Goal: Information Seeking & Learning: Check status

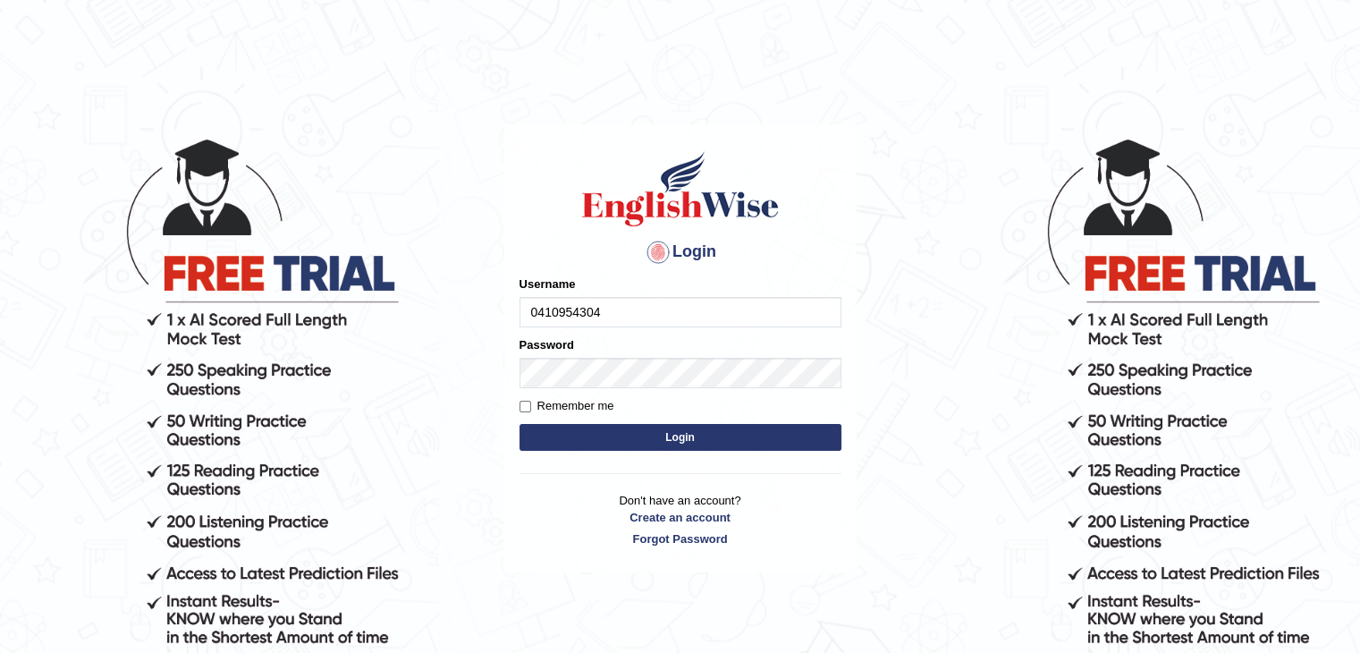
type input "0410954304"
click at [633, 422] on form "Please fix the following errors: Username 0410954304 Password Remember me Login" at bounding box center [680, 365] width 322 height 180
click at [633, 434] on button "Login" at bounding box center [680, 437] width 322 height 27
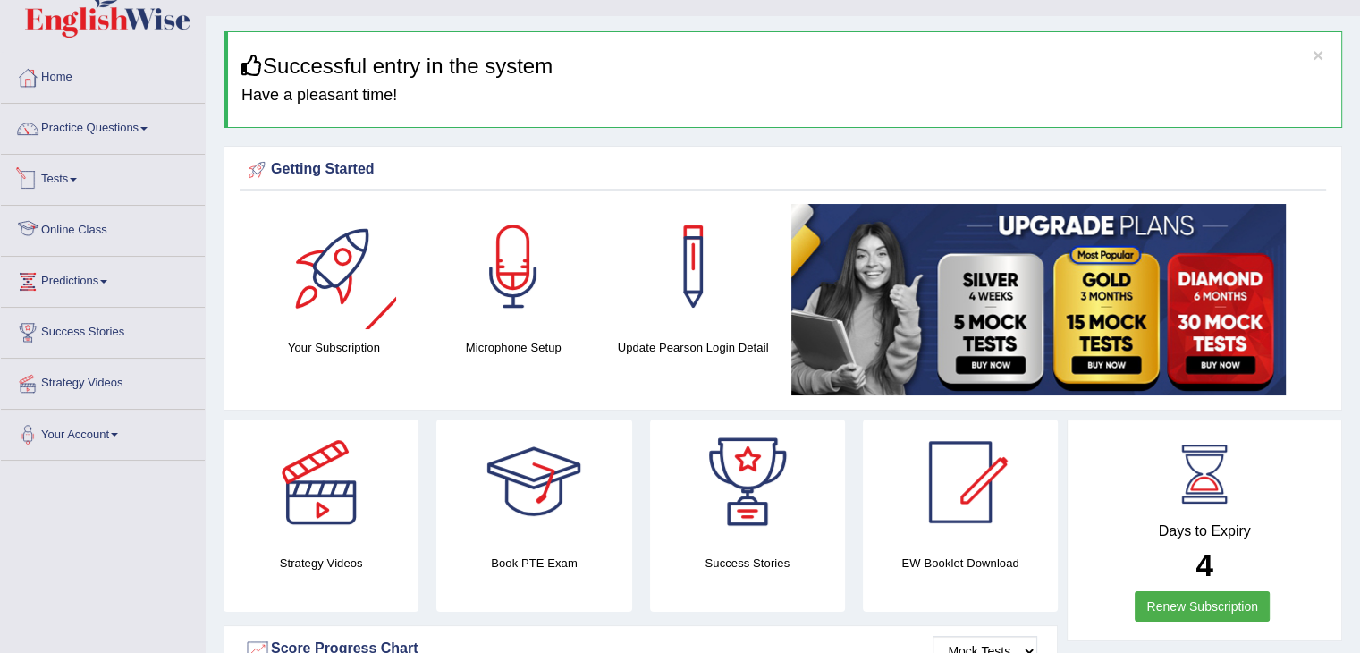
click at [68, 176] on link "Tests" at bounding box center [103, 177] width 204 height 45
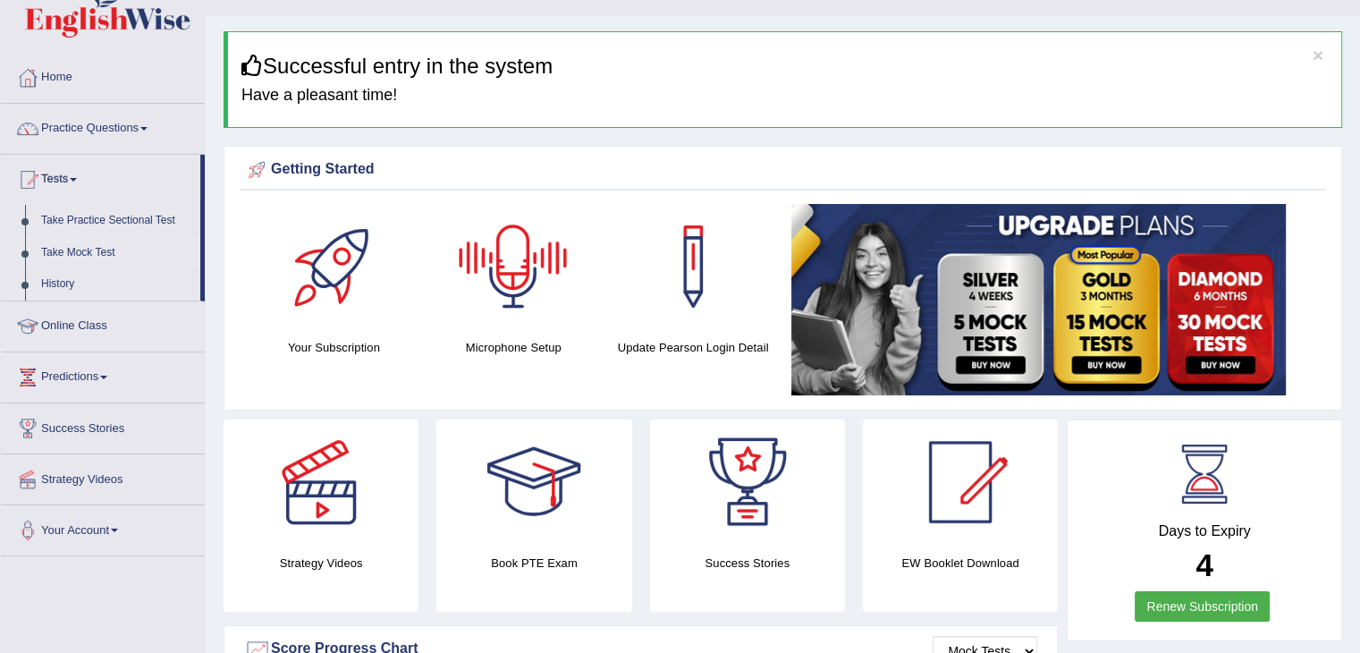
click at [61, 247] on link "Take Mock Test" at bounding box center [116, 253] width 167 height 32
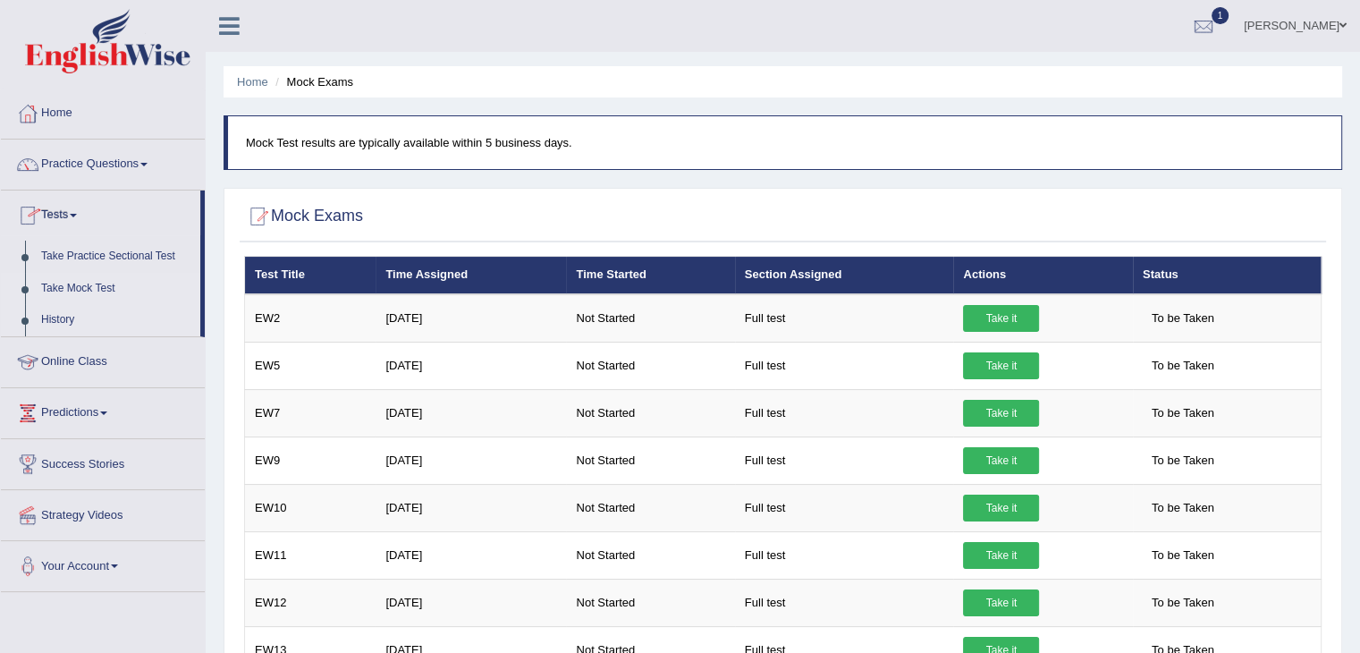
click at [64, 325] on link "History" at bounding box center [116, 320] width 167 height 32
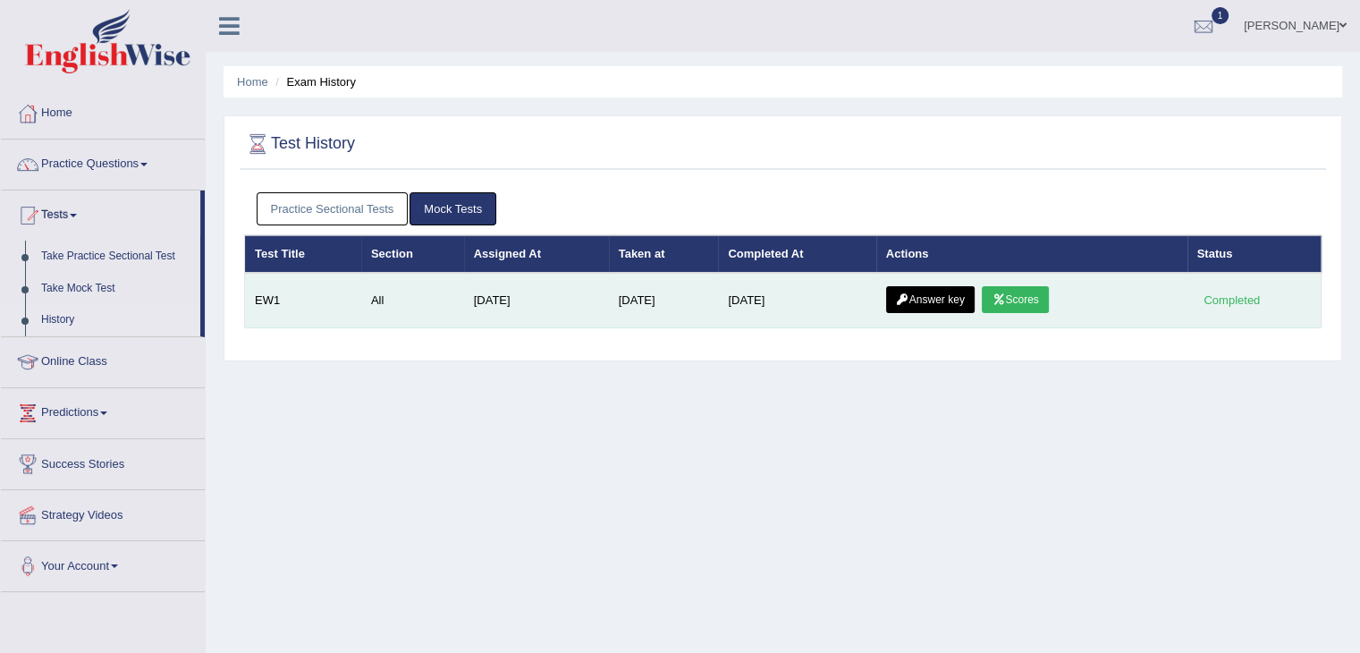
click at [1005, 298] on icon at bounding box center [997, 299] width 13 height 11
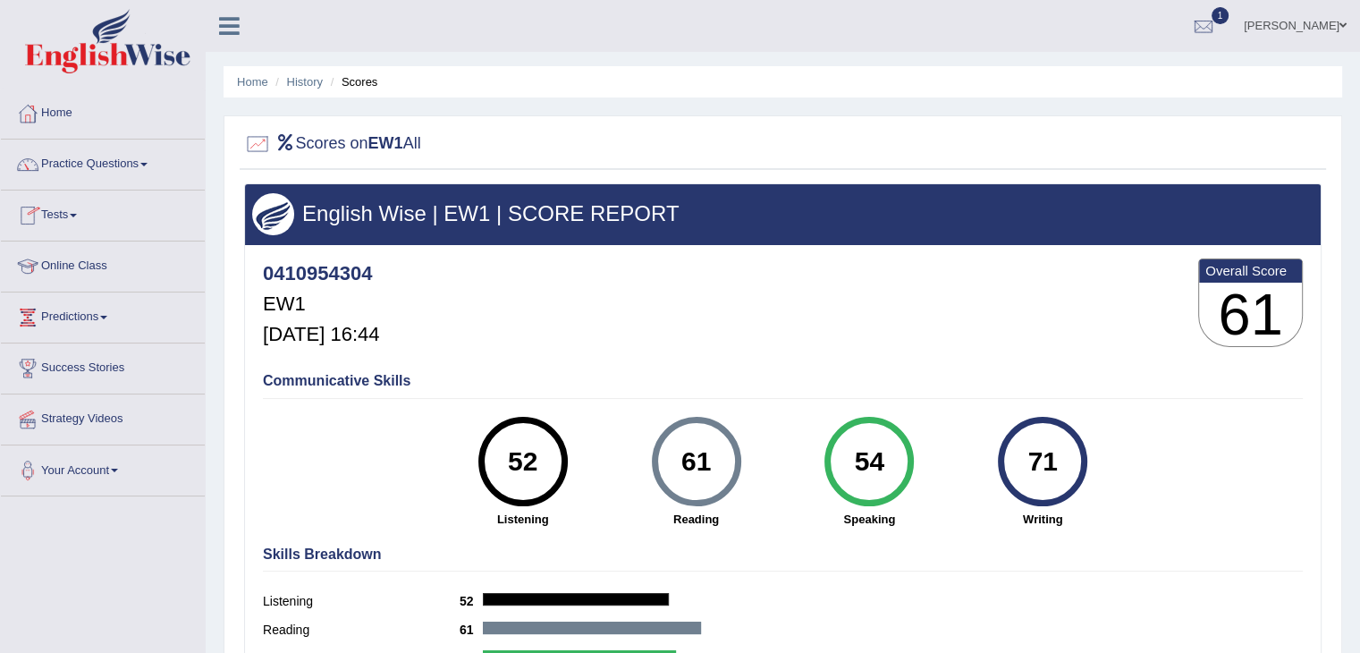
click at [61, 218] on link "Tests" at bounding box center [103, 212] width 204 height 45
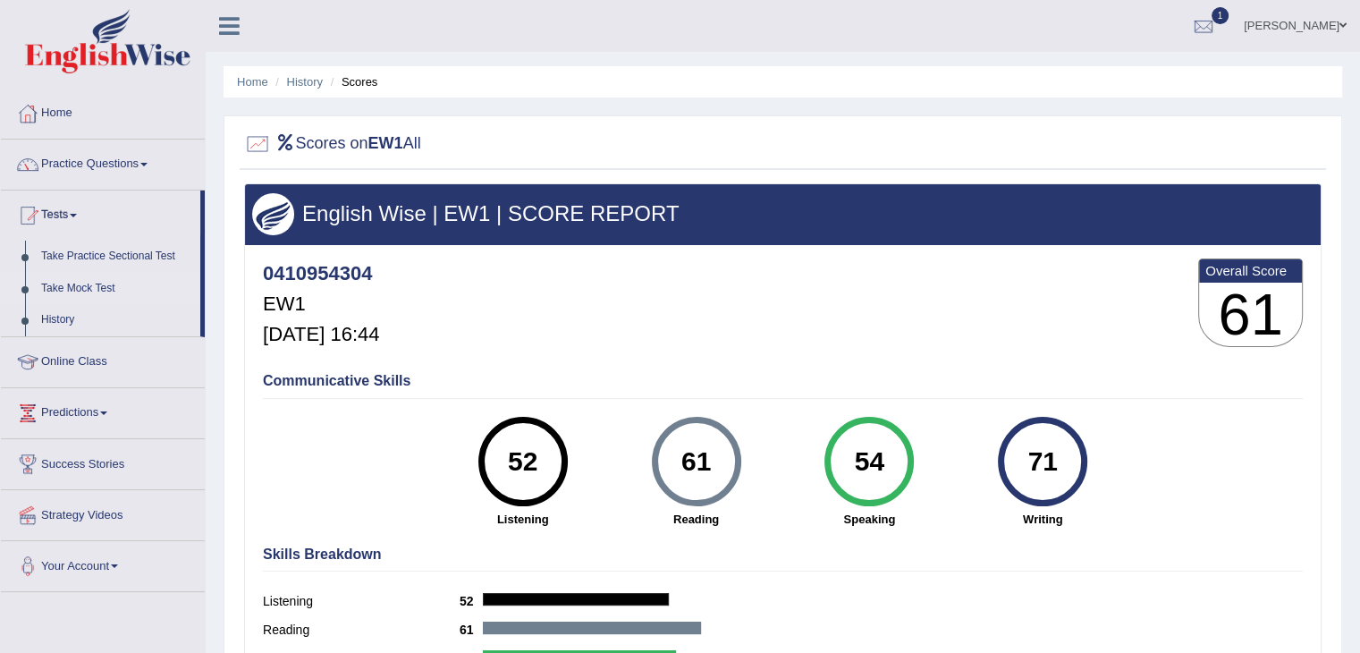
click at [68, 280] on link "Take Mock Test" at bounding box center [116, 289] width 167 height 32
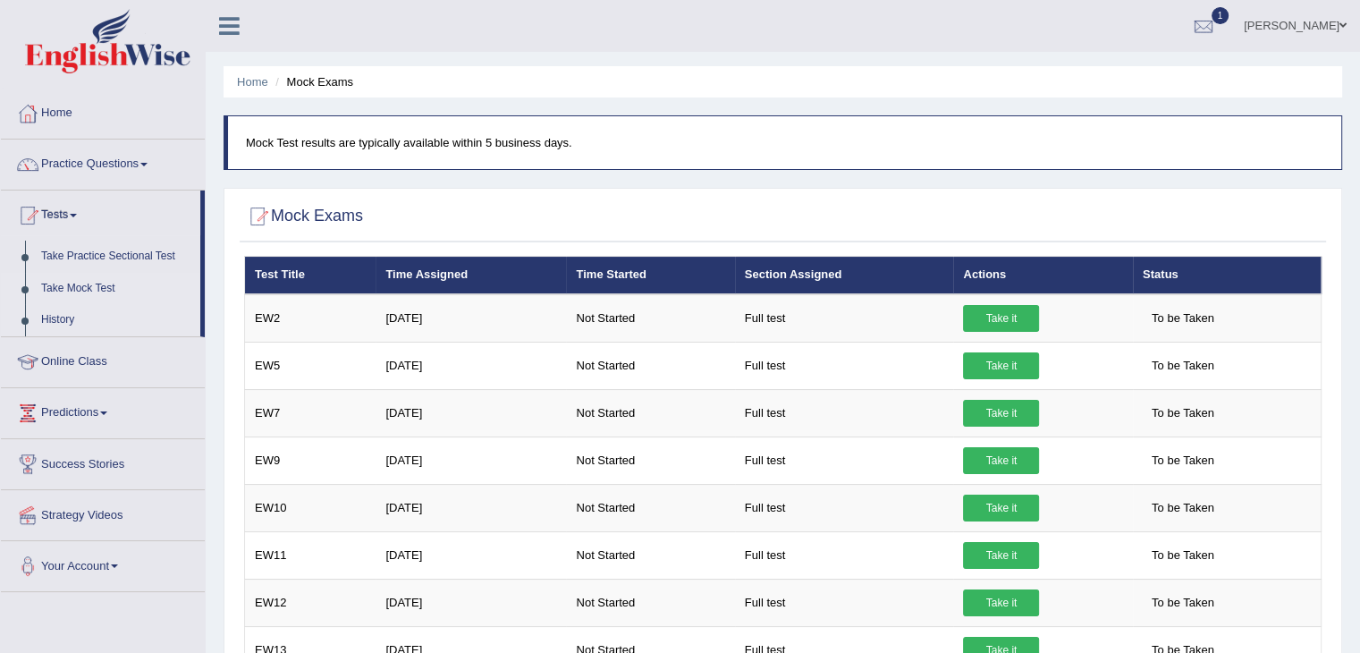
click at [46, 319] on link "History" at bounding box center [116, 320] width 167 height 32
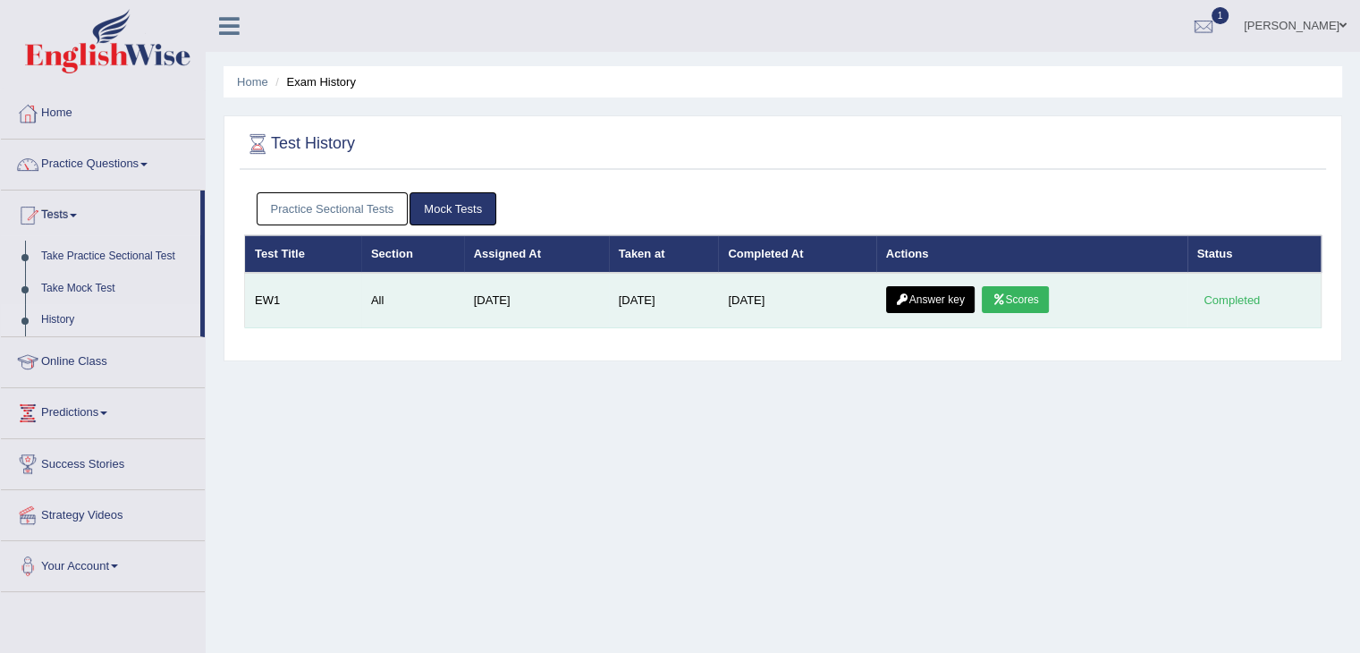
click at [916, 291] on link "Answer key" at bounding box center [930, 299] width 89 height 27
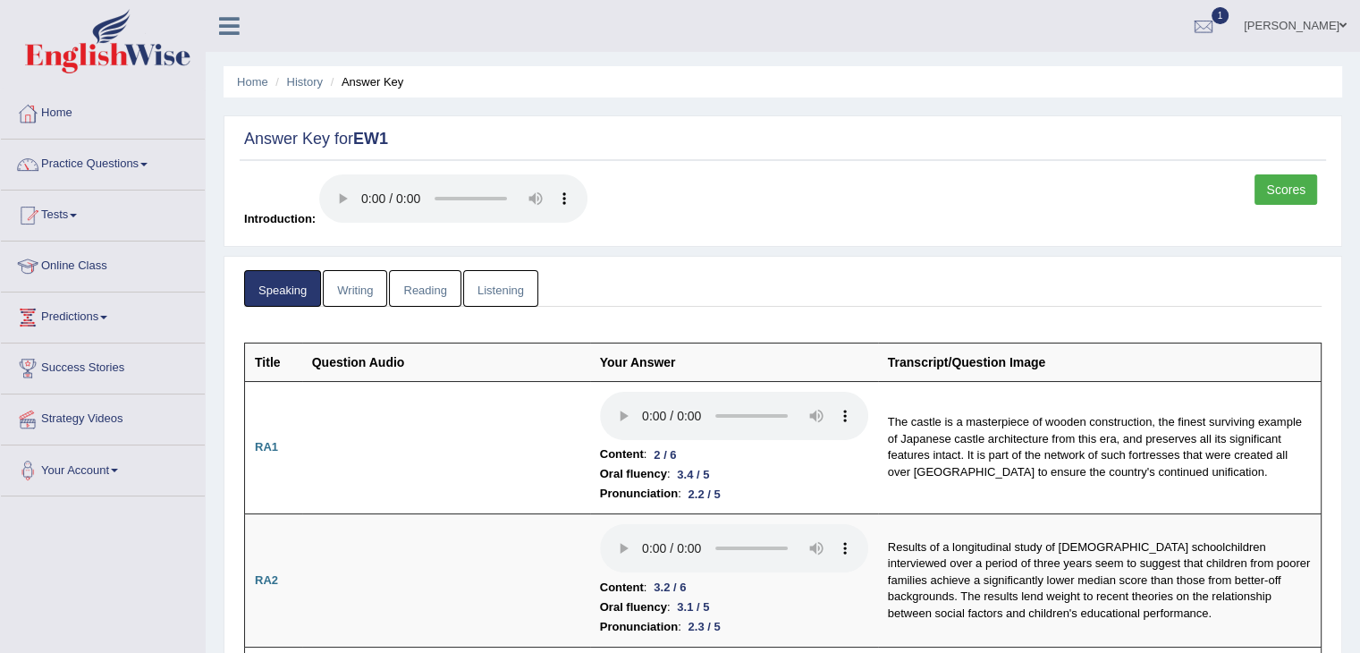
click at [356, 289] on link "Writing" at bounding box center [355, 288] width 64 height 37
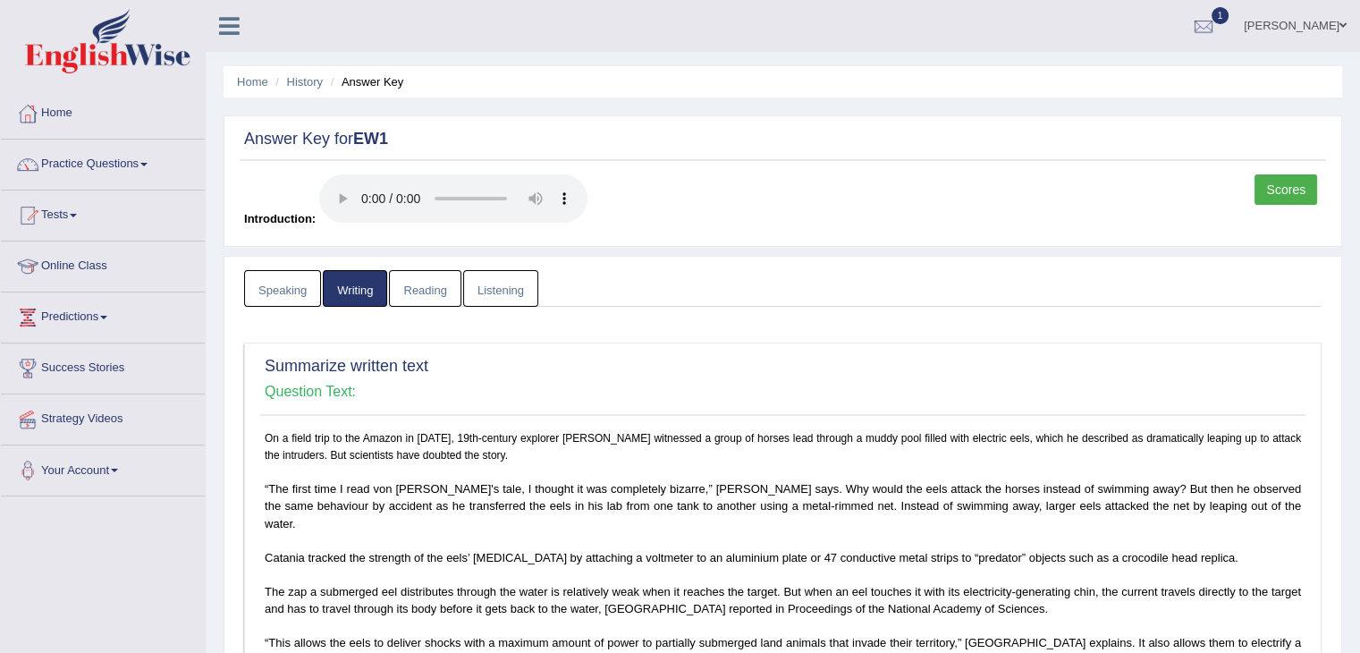
click at [418, 283] on link "Reading" at bounding box center [425, 288] width 72 height 37
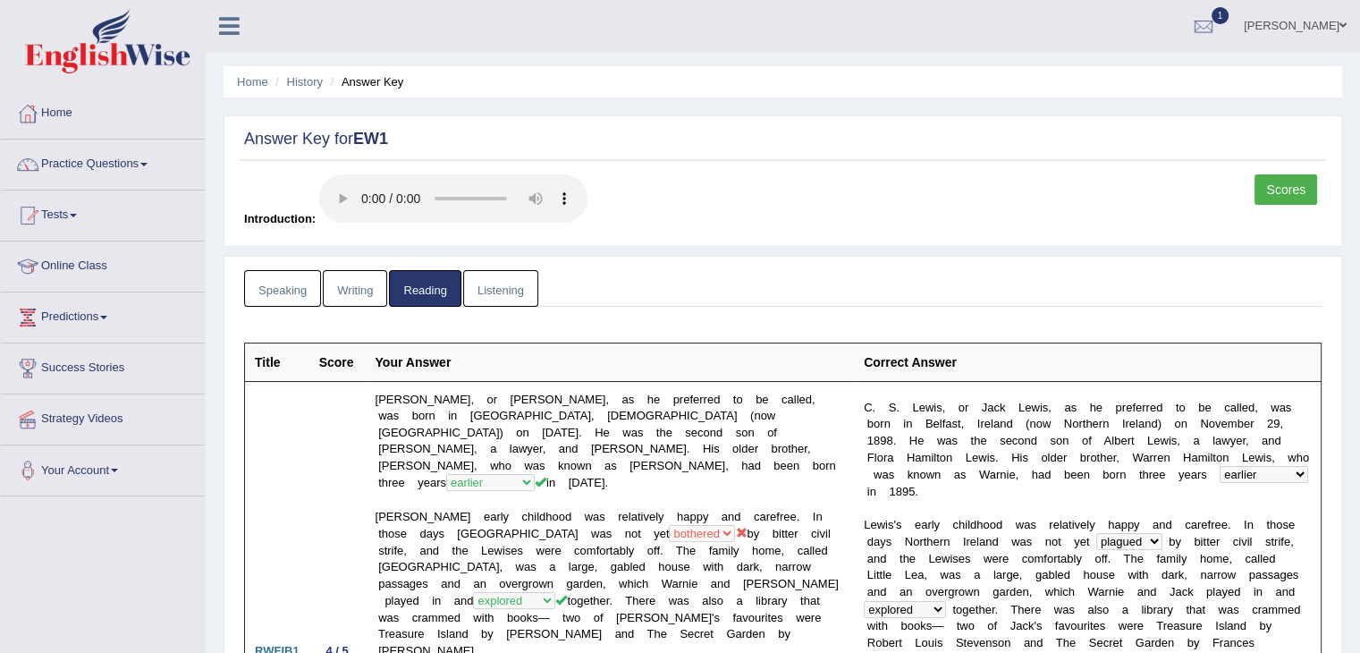
scroll to position [25, 0]
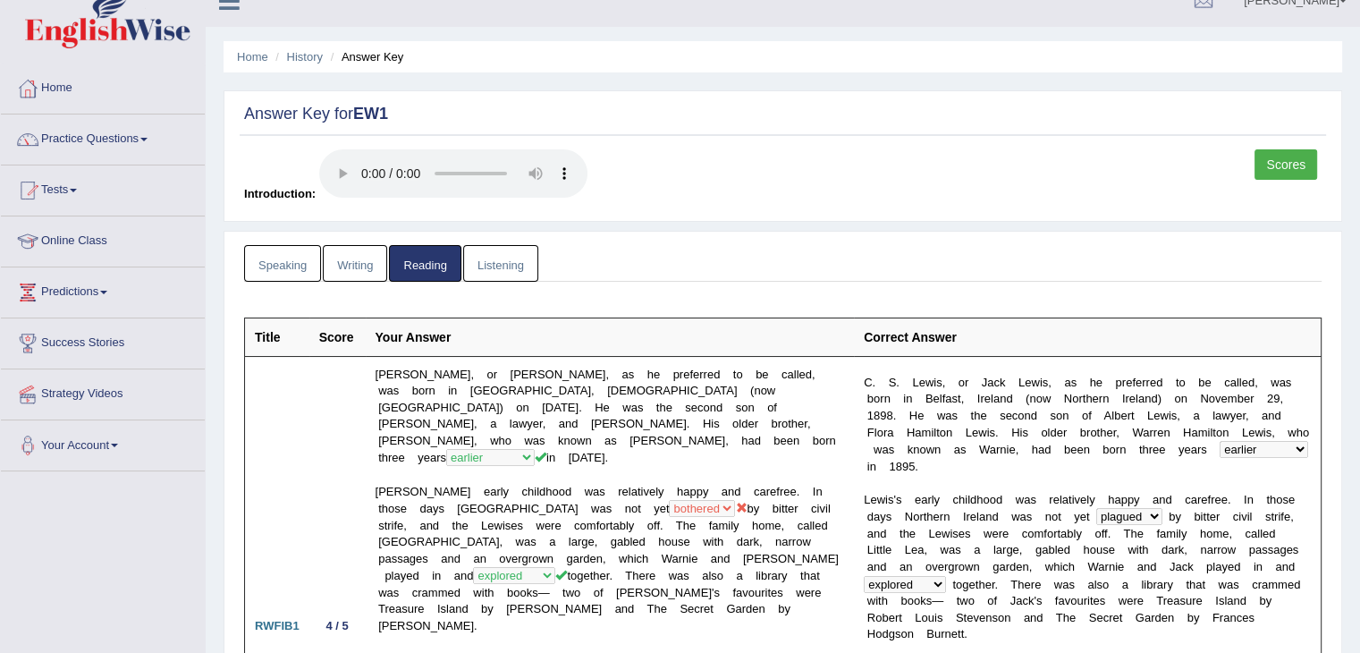
click at [518, 264] on link "Listening" at bounding box center [500, 263] width 75 height 37
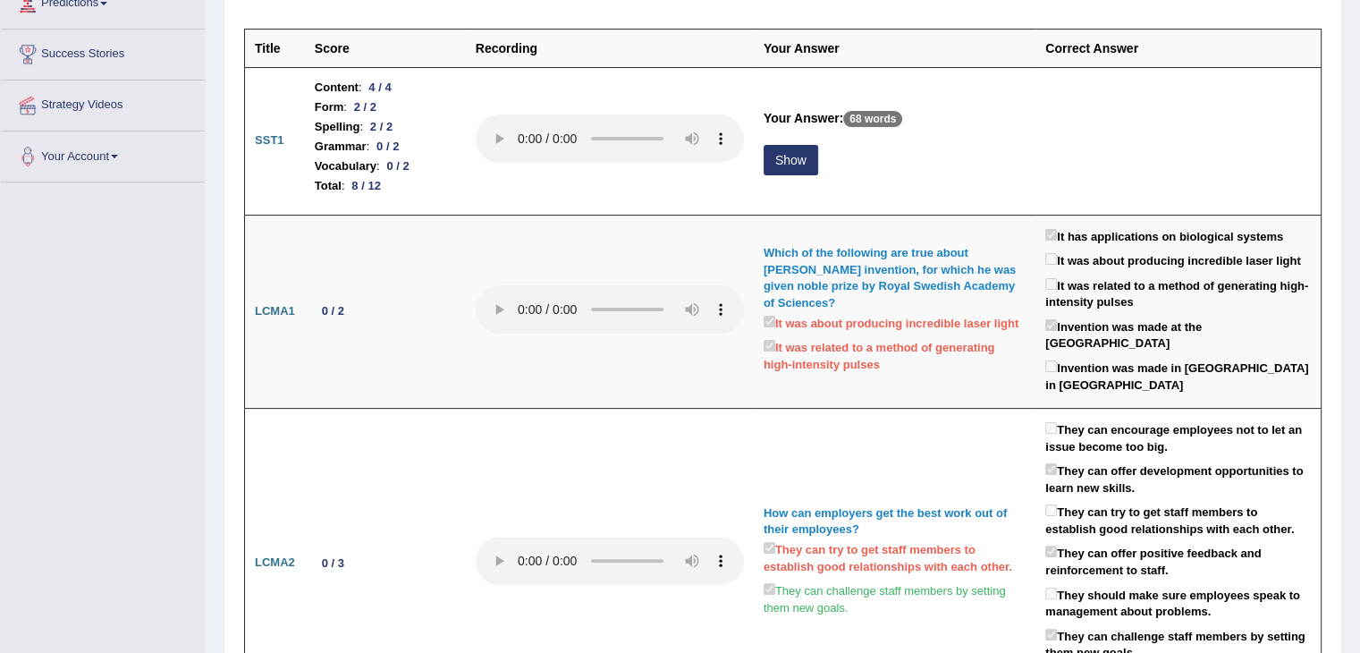
scroll to position [315, 0]
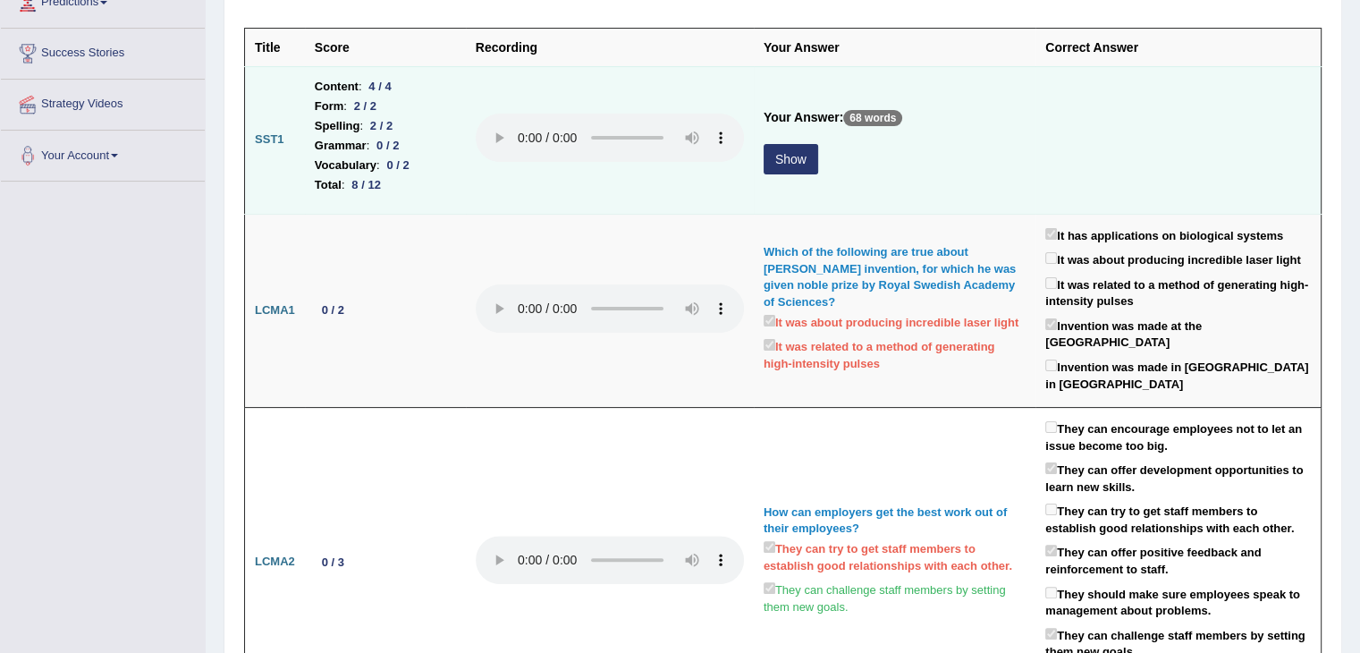
click at [772, 157] on button "Show" at bounding box center [790, 159] width 55 height 30
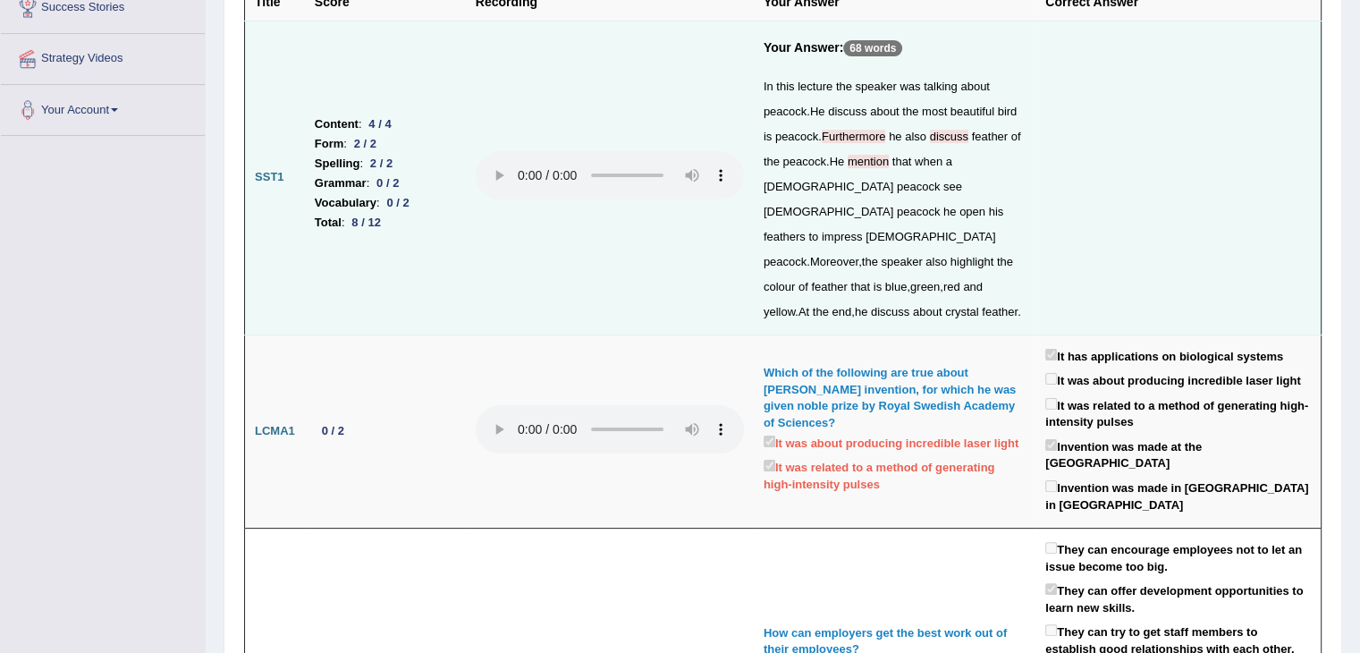
scroll to position [361, 0]
click at [848, 137] on span "Furthermore" at bounding box center [854, 135] width 64 height 13
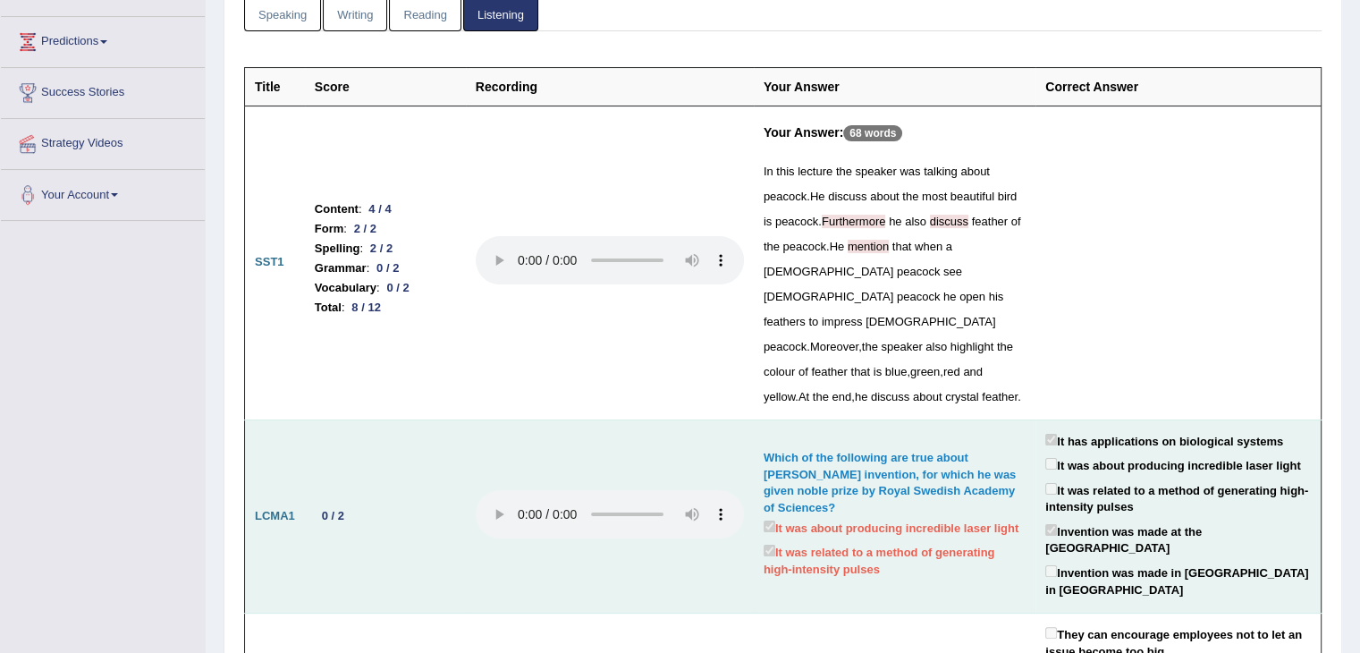
scroll to position [275, 0]
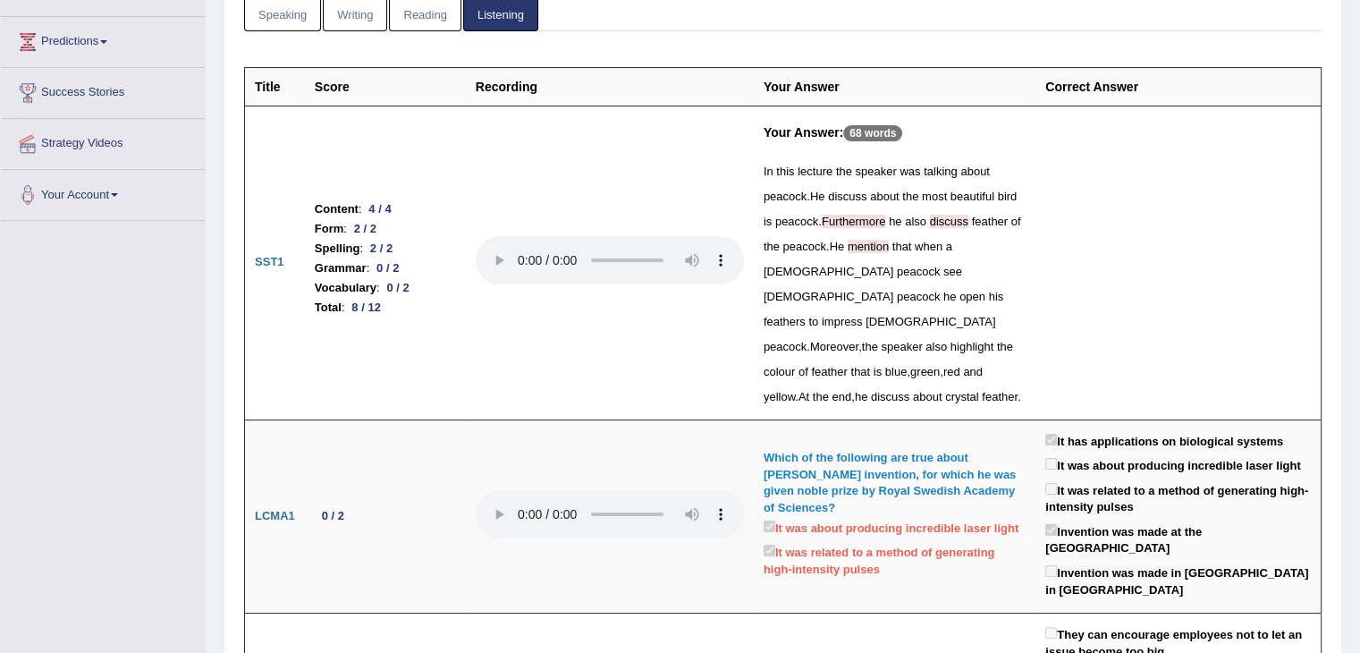
click at [349, 22] on link "Writing" at bounding box center [355, 13] width 64 height 37
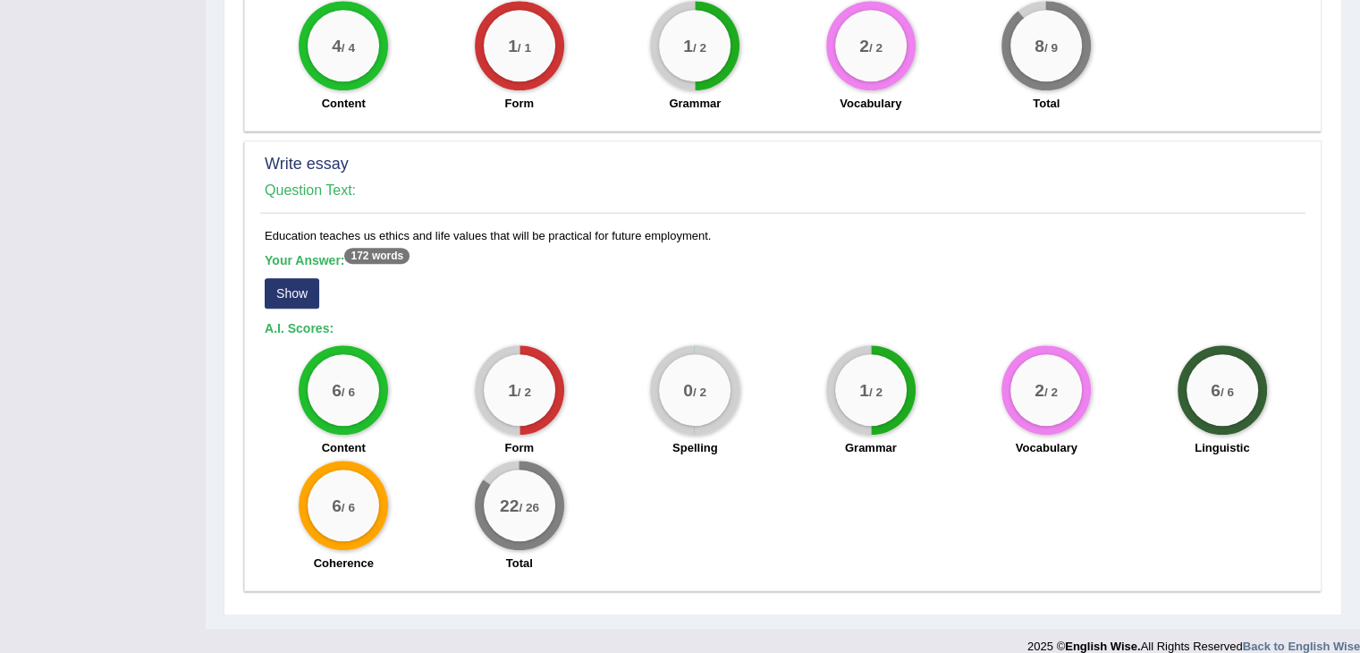
scroll to position [1359, 0]
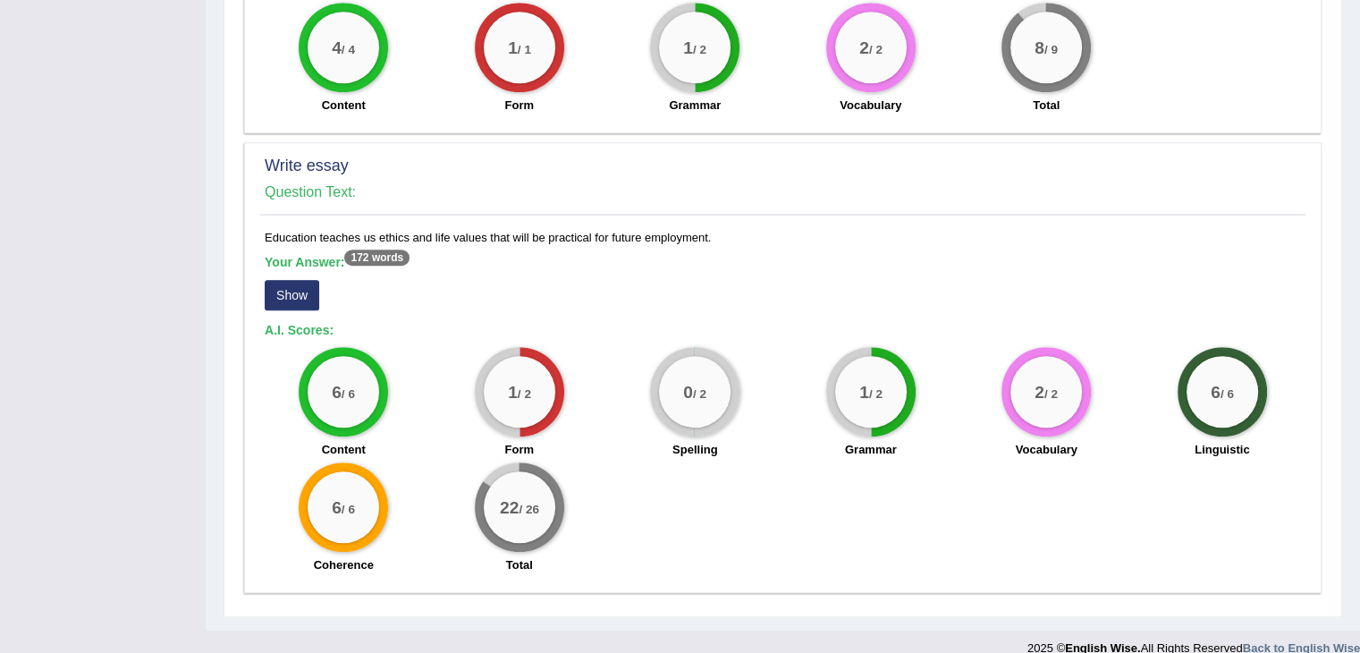
click at [282, 280] on button "Show" at bounding box center [292, 295] width 55 height 30
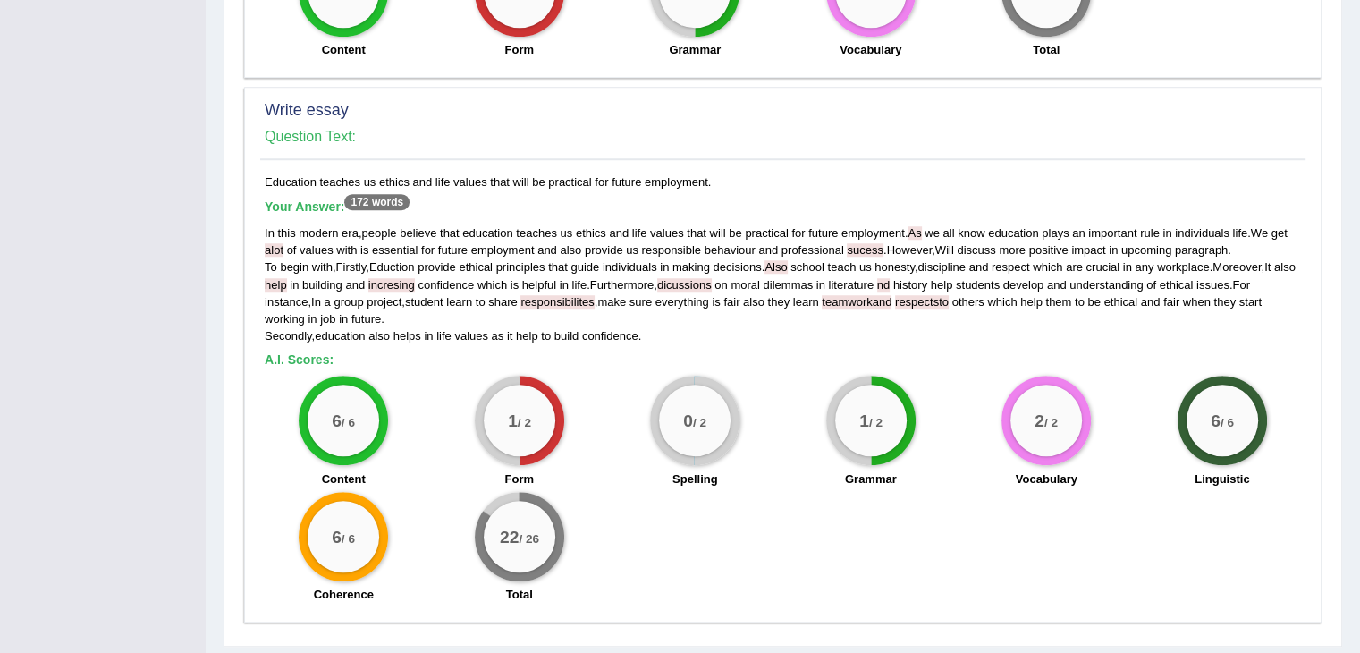
scroll to position [1415, 0]
click at [282, 271] on div "In this modern era , people believe that education teaches us ethics and life v…" at bounding box center [783, 284] width 1036 height 120
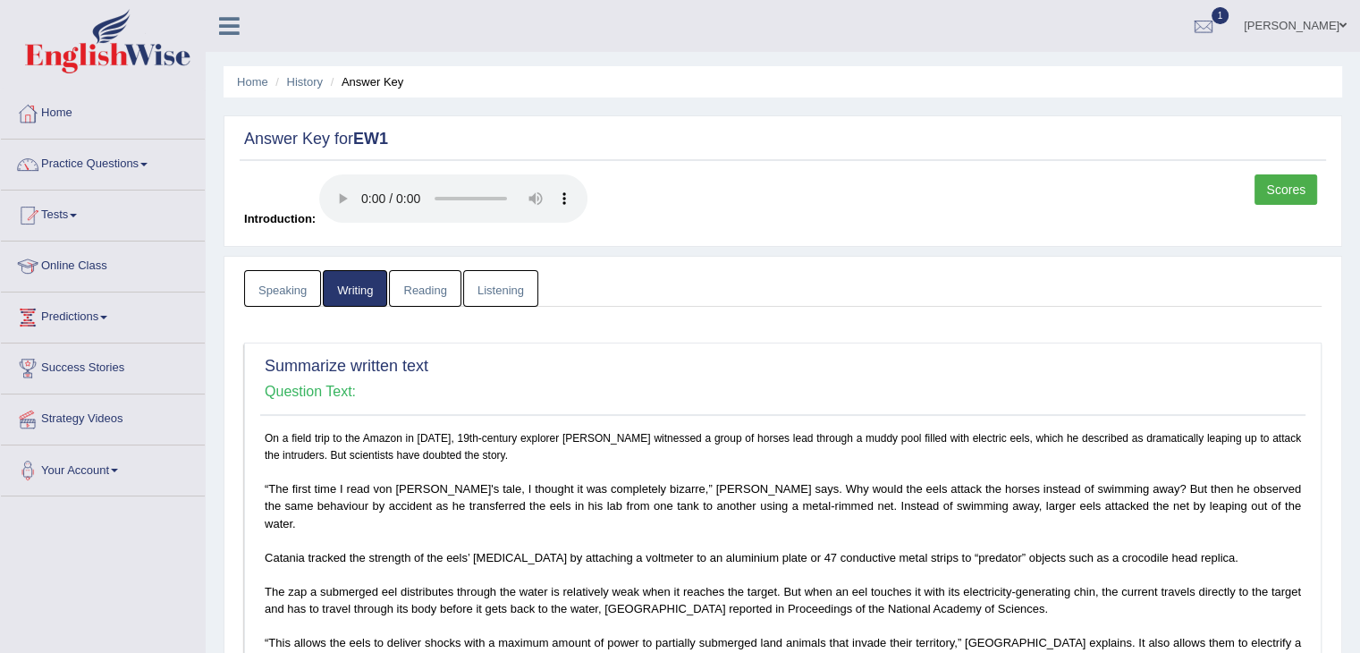
scroll to position [3, 0]
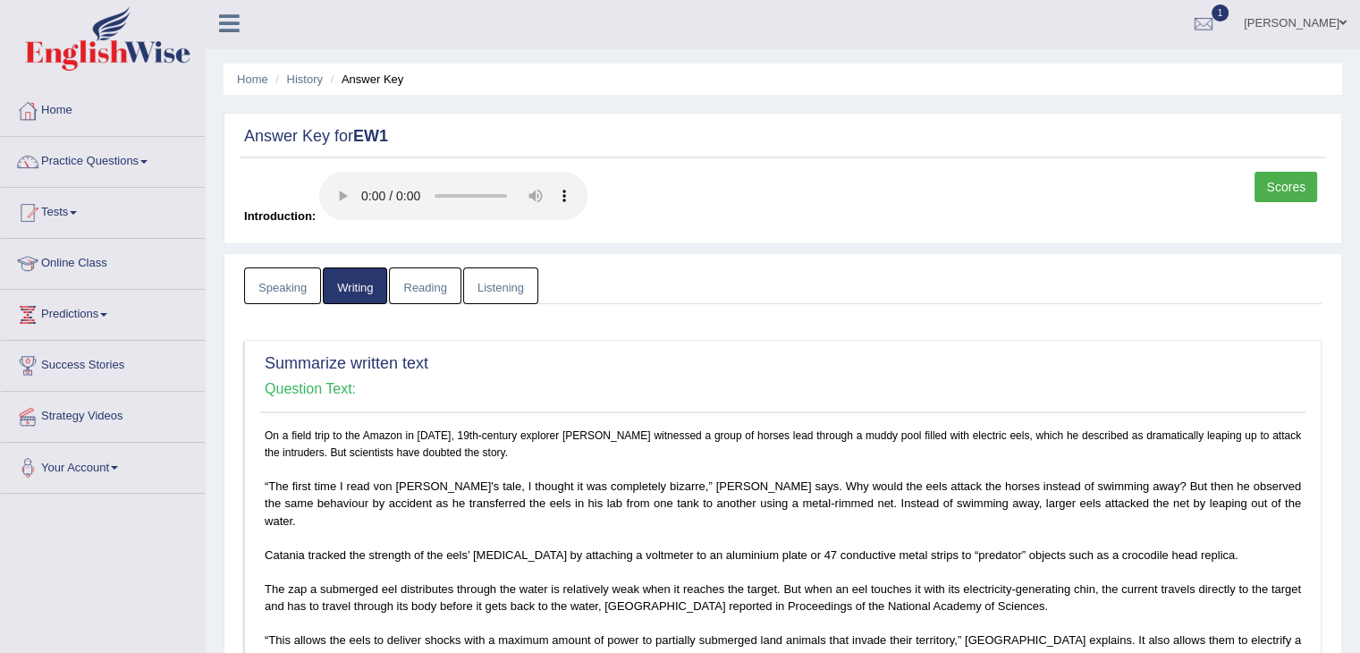
click at [297, 299] on link "Speaking" at bounding box center [282, 285] width 77 height 37
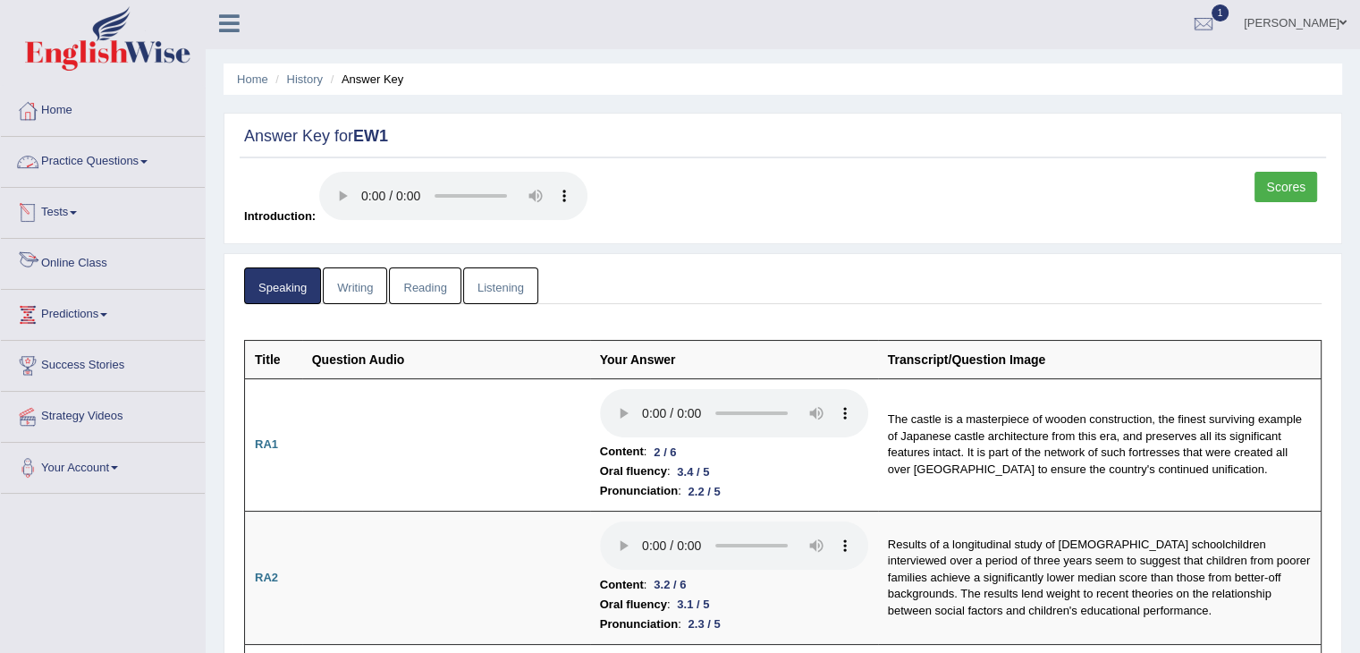
click at [75, 214] on link "Tests" at bounding box center [103, 210] width 204 height 45
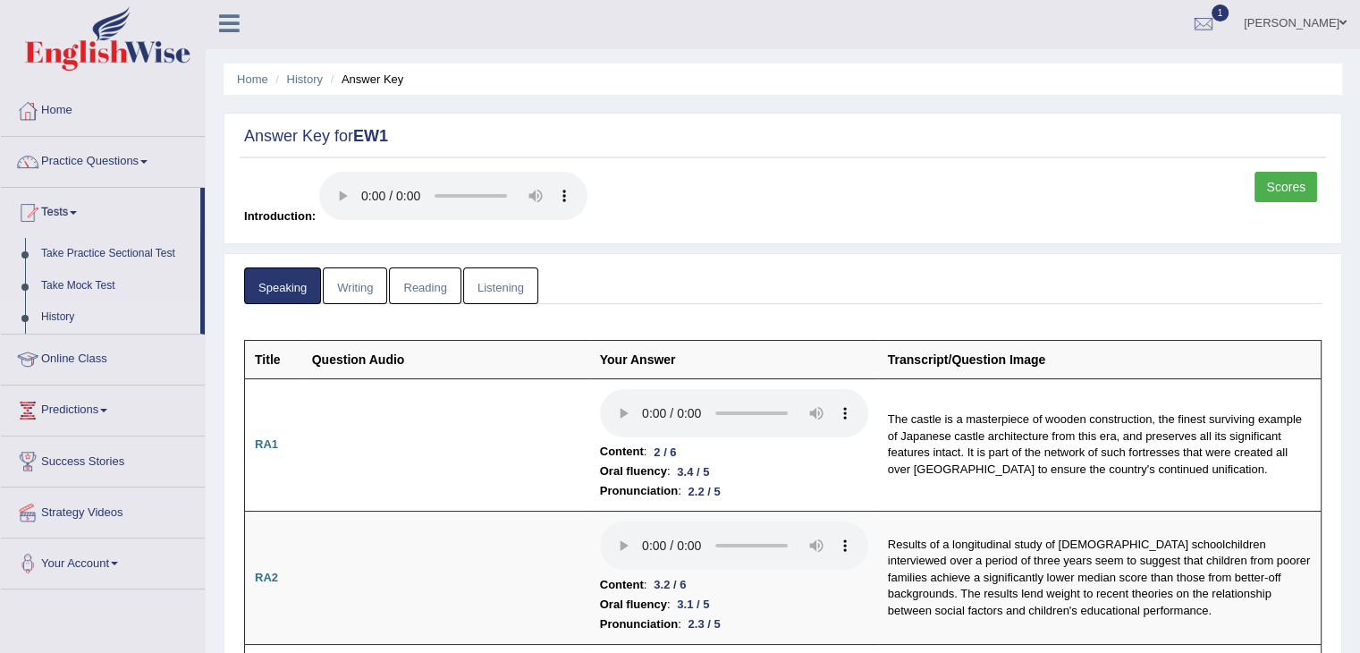
click at [68, 305] on link "History" at bounding box center [116, 317] width 167 height 32
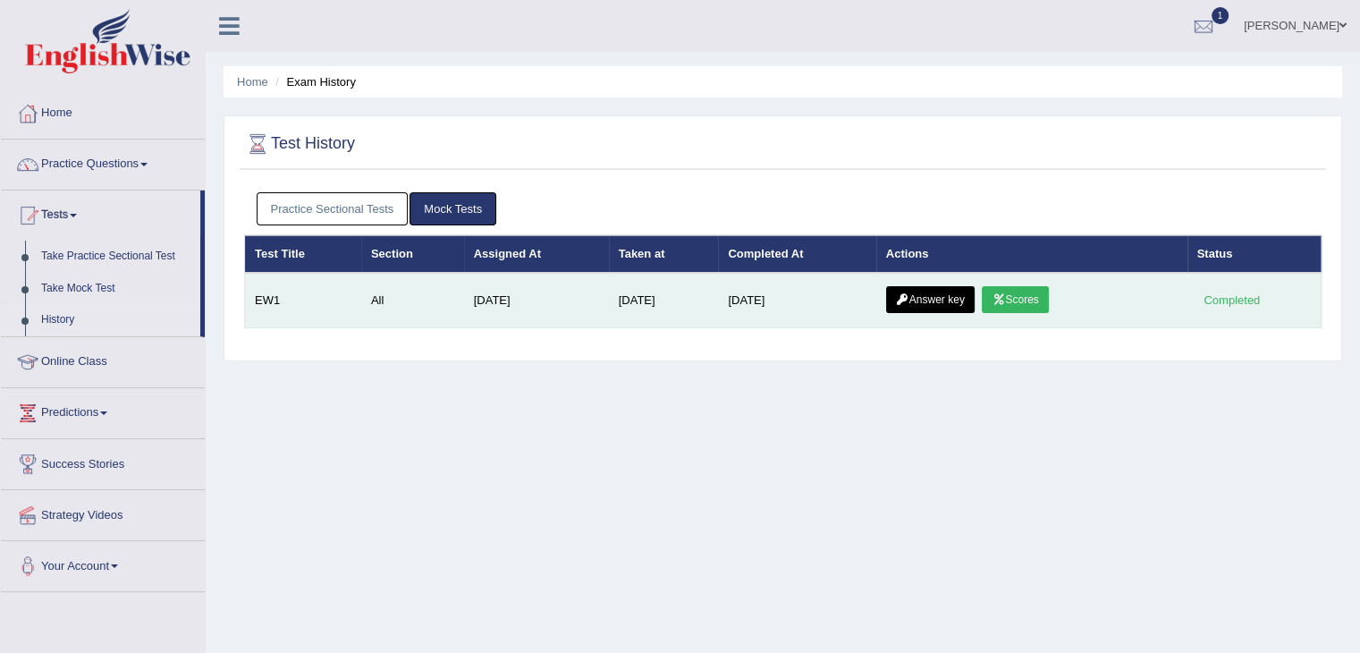
click at [1013, 297] on link "Scores" at bounding box center [1015, 299] width 66 height 27
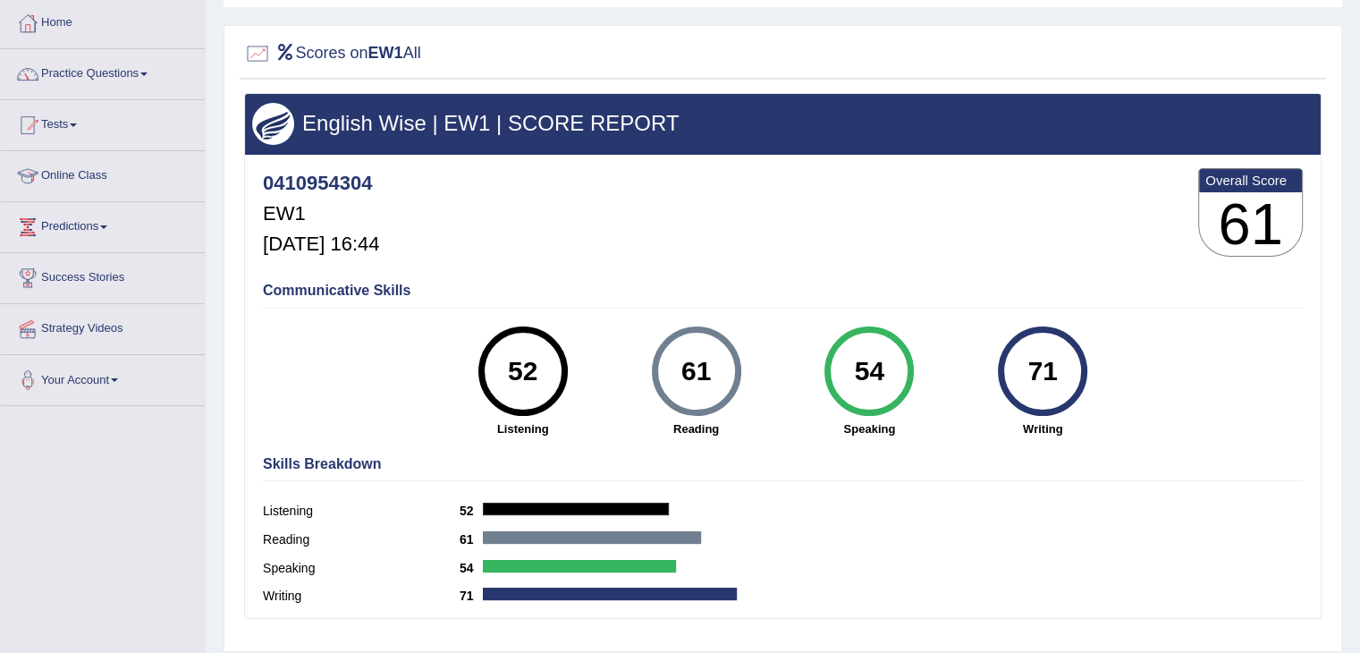
scroll to position [89, 0]
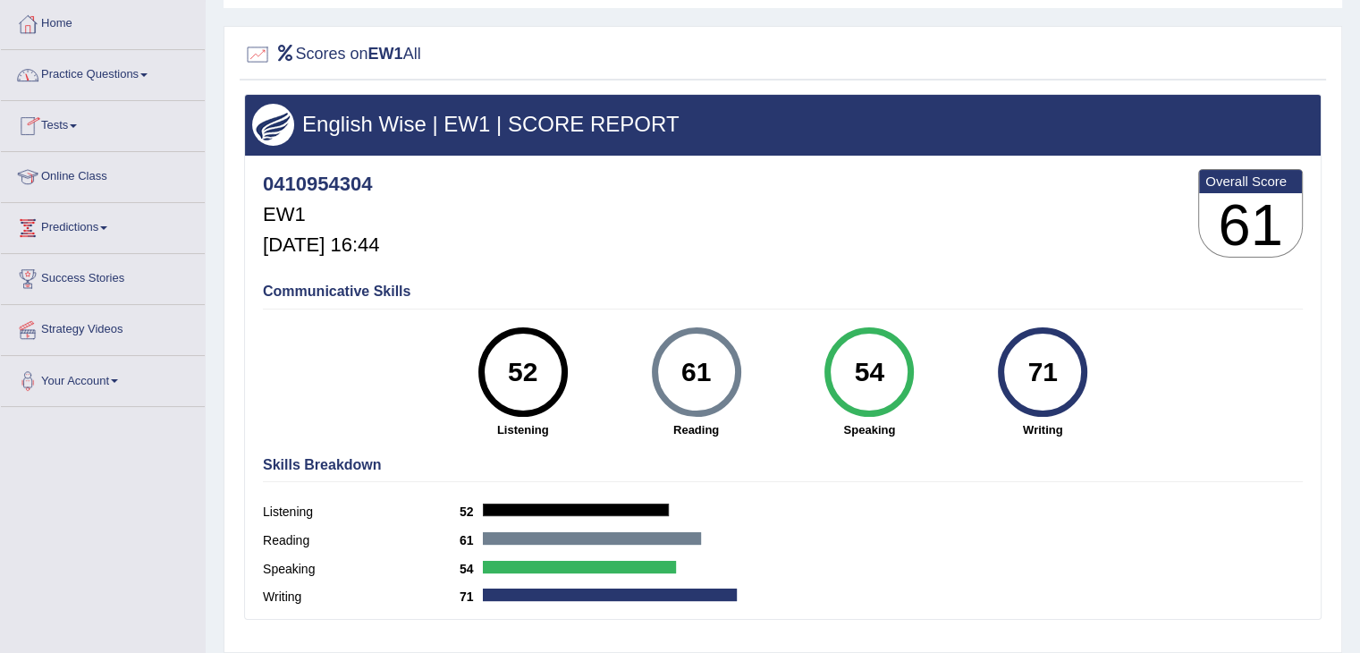
click at [61, 127] on link "Tests" at bounding box center [103, 123] width 204 height 45
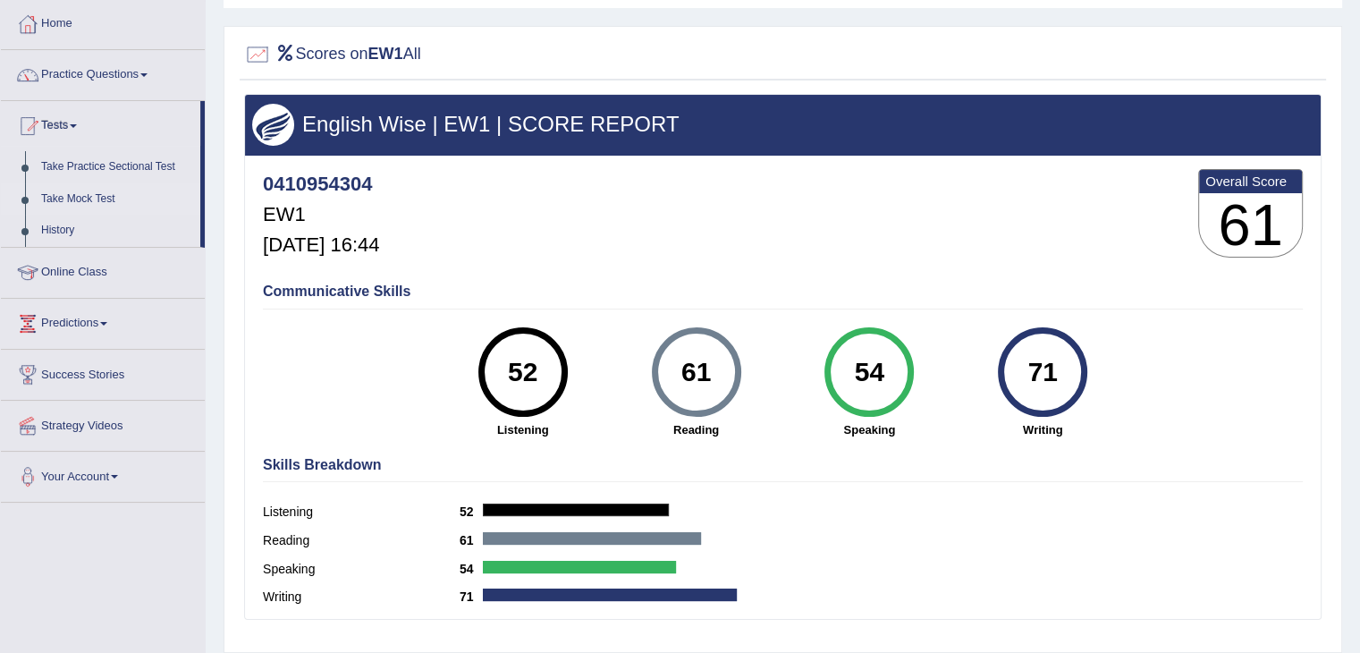
click at [97, 201] on link "Take Mock Test" at bounding box center [116, 199] width 167 height 32
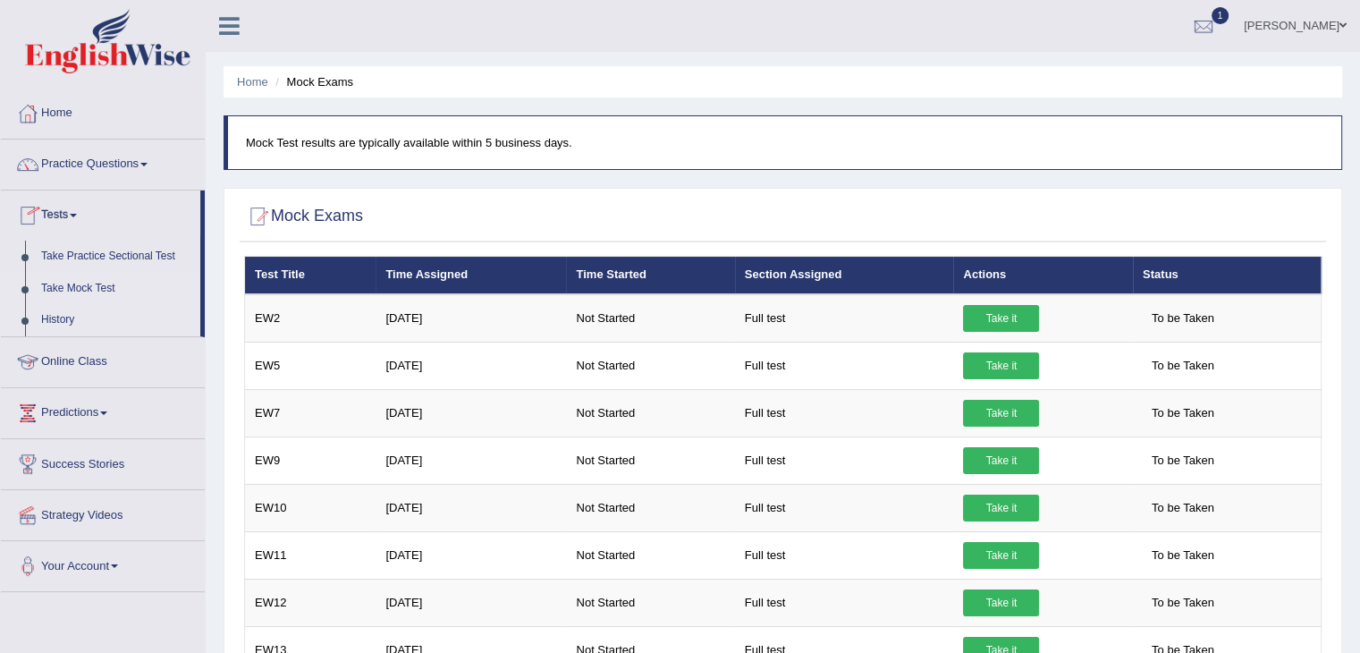
click at [69, 321] on link "History" at bounding box center [116, 320] width 167 height 32
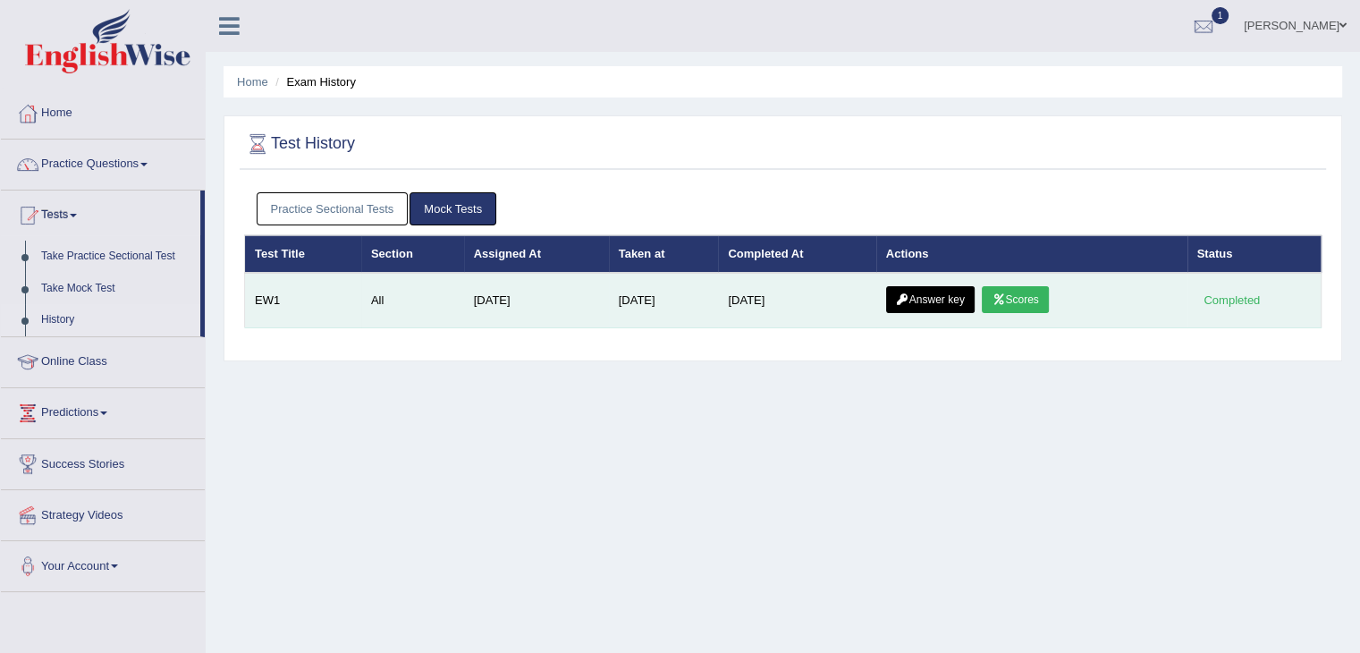
click at [933, 303] on link "Answer key" at bounding box center [930, 299] width 89 height 27
